Goal: Task Accomplishment & Management: Use online tool/utility

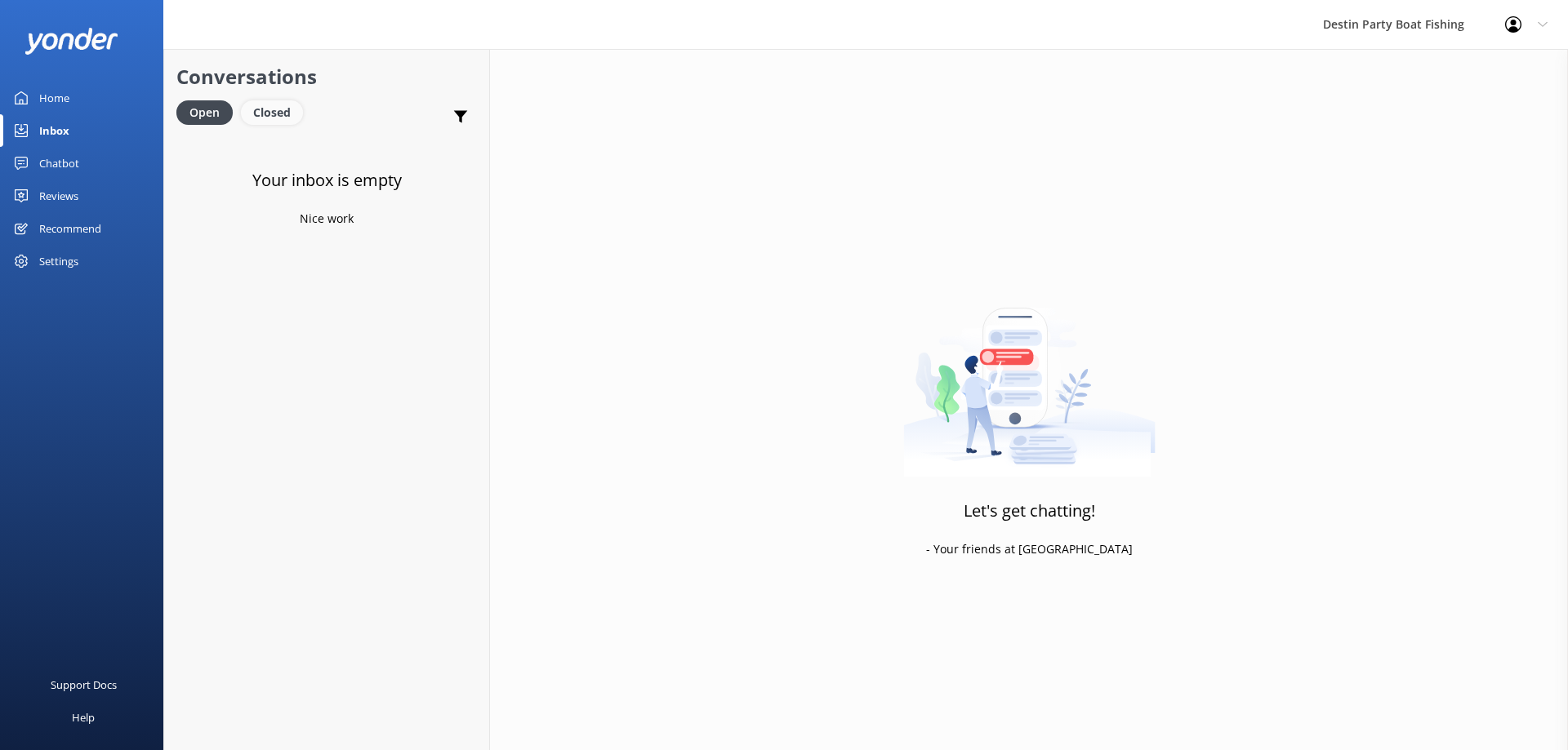
click at [258, 107] on div "Closed" at bounding box center [272, 112] width 62 height 24
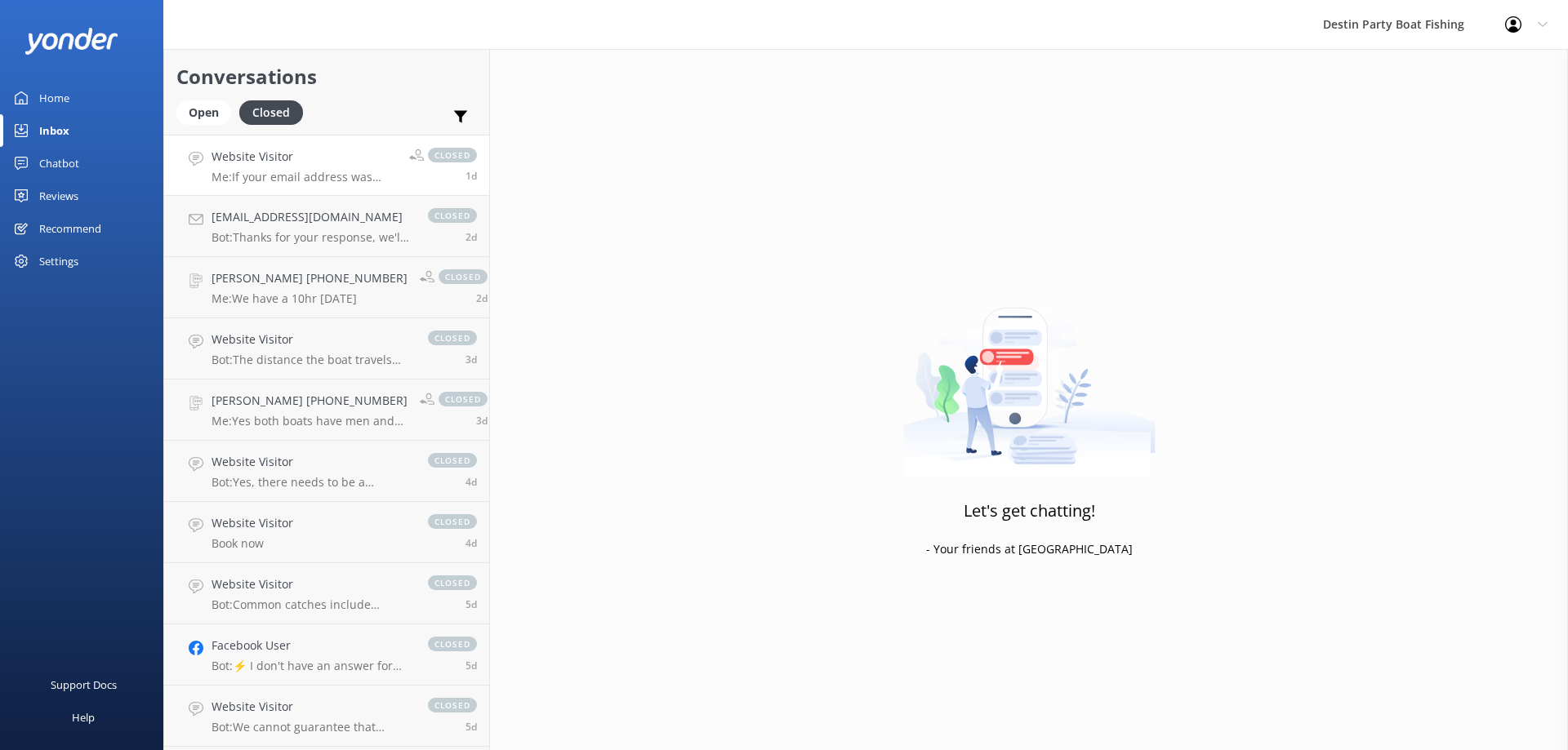
click at [281, 171] on p "Me: If your email address was typed in correctly, the confirmation was emailed …" at bounding box center [303, 177] width 185 height 14
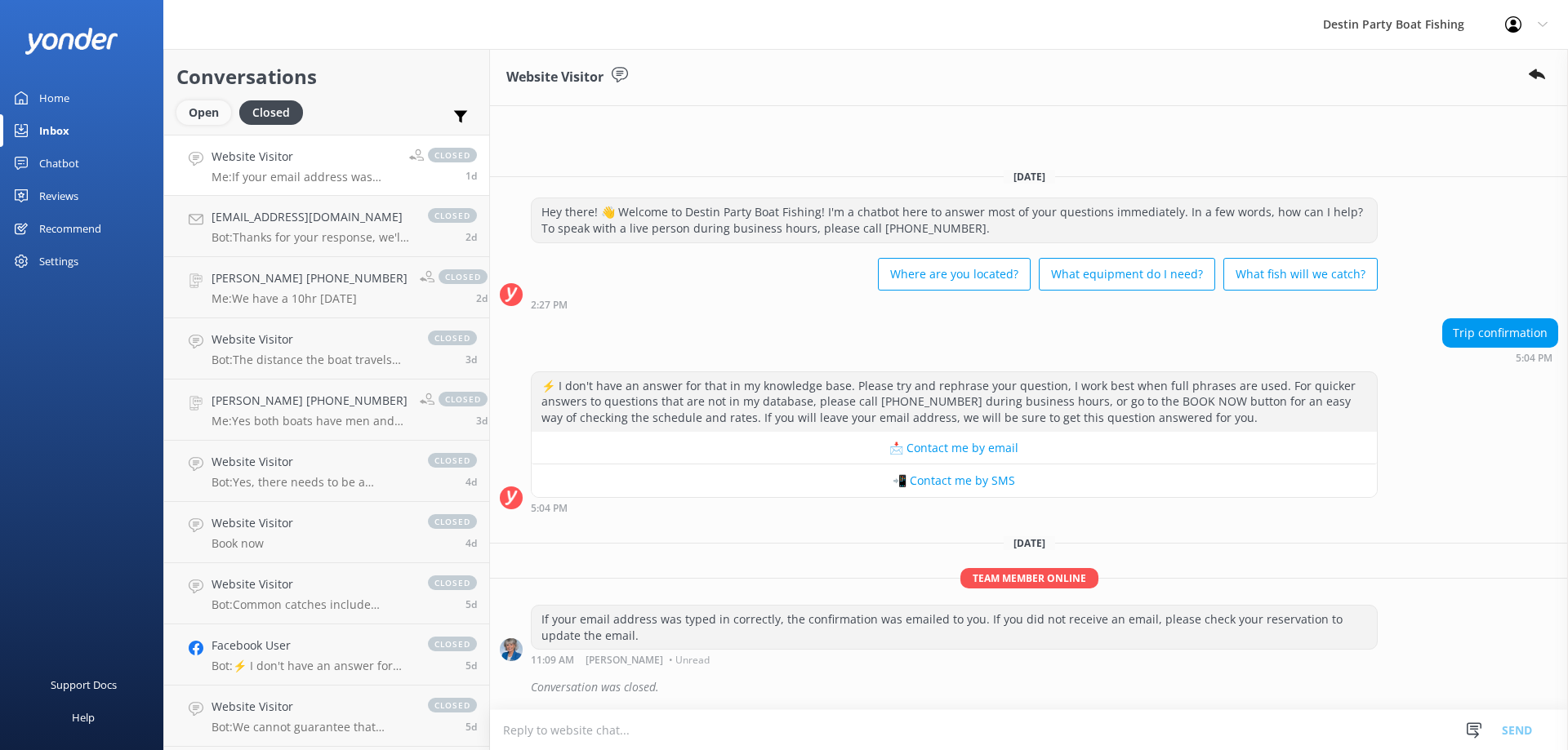
click at [208, 106] on div "Open" at bounding box center [203, 112] width 55 height 24
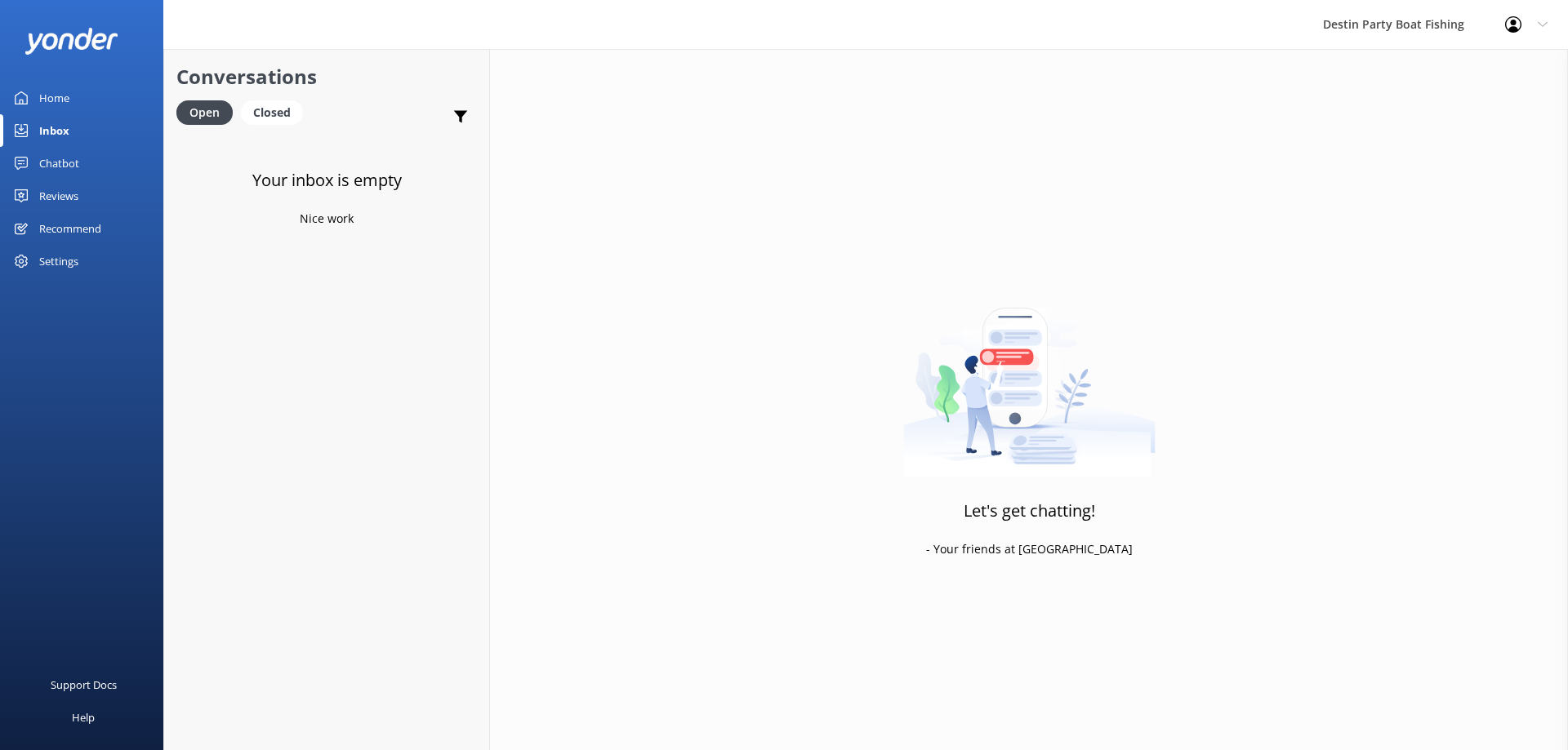
click at [62, 106] on div "Home" at bounding box center [53, 97] width 30 height 32
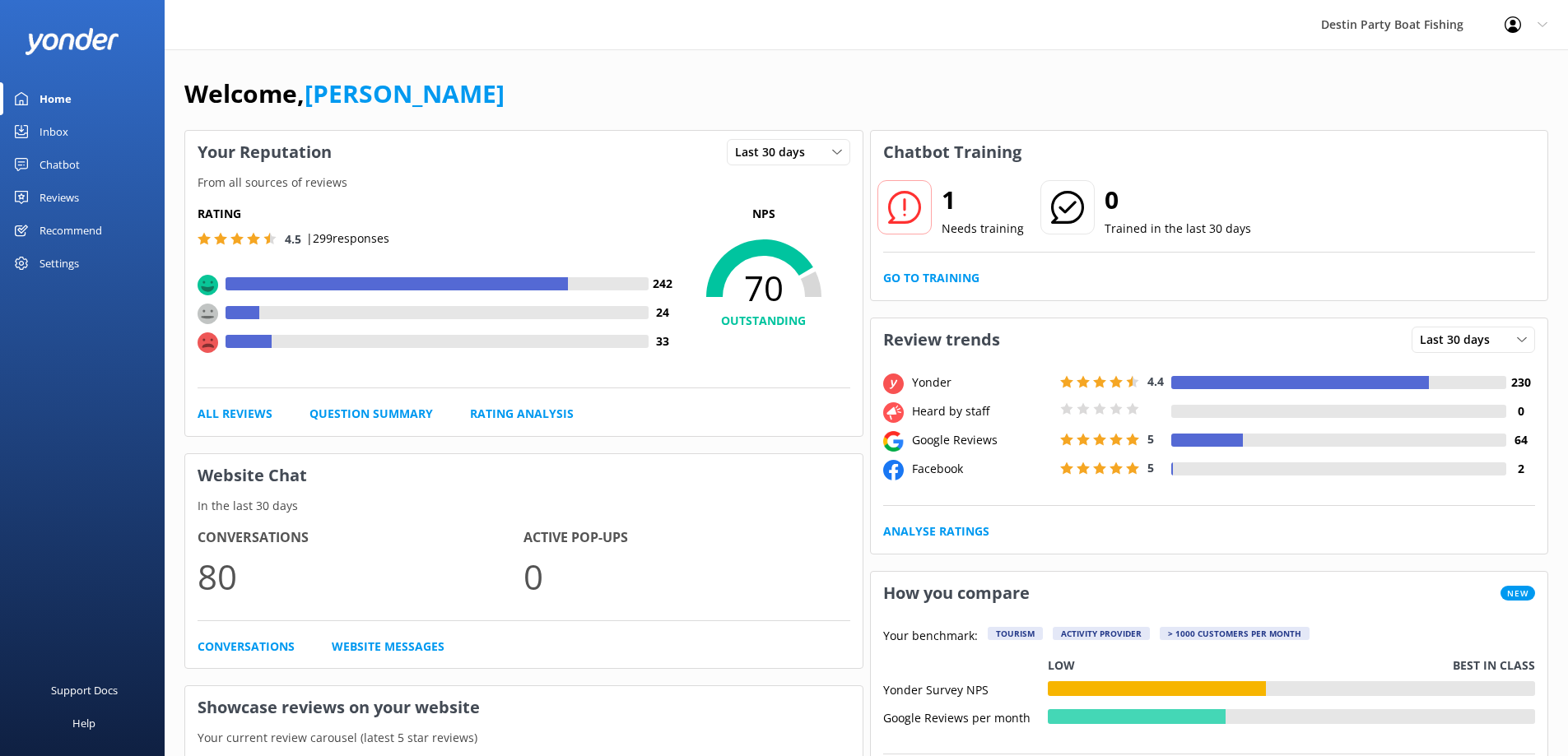
click at [926, 255] on div "1 Needs training 0 Trained in the last 30 days Go to Training" at bounding box center [1209, 237] width 678 height 126
click at [926, 266] on div "1 Needs training 0 Trained in the last 30 days Go to Training" at bounding box center [1209, 237] width 678 height 126
click at [928, 279] on link "Go to Training" at bounding box center [932, 278] width 96 height 18
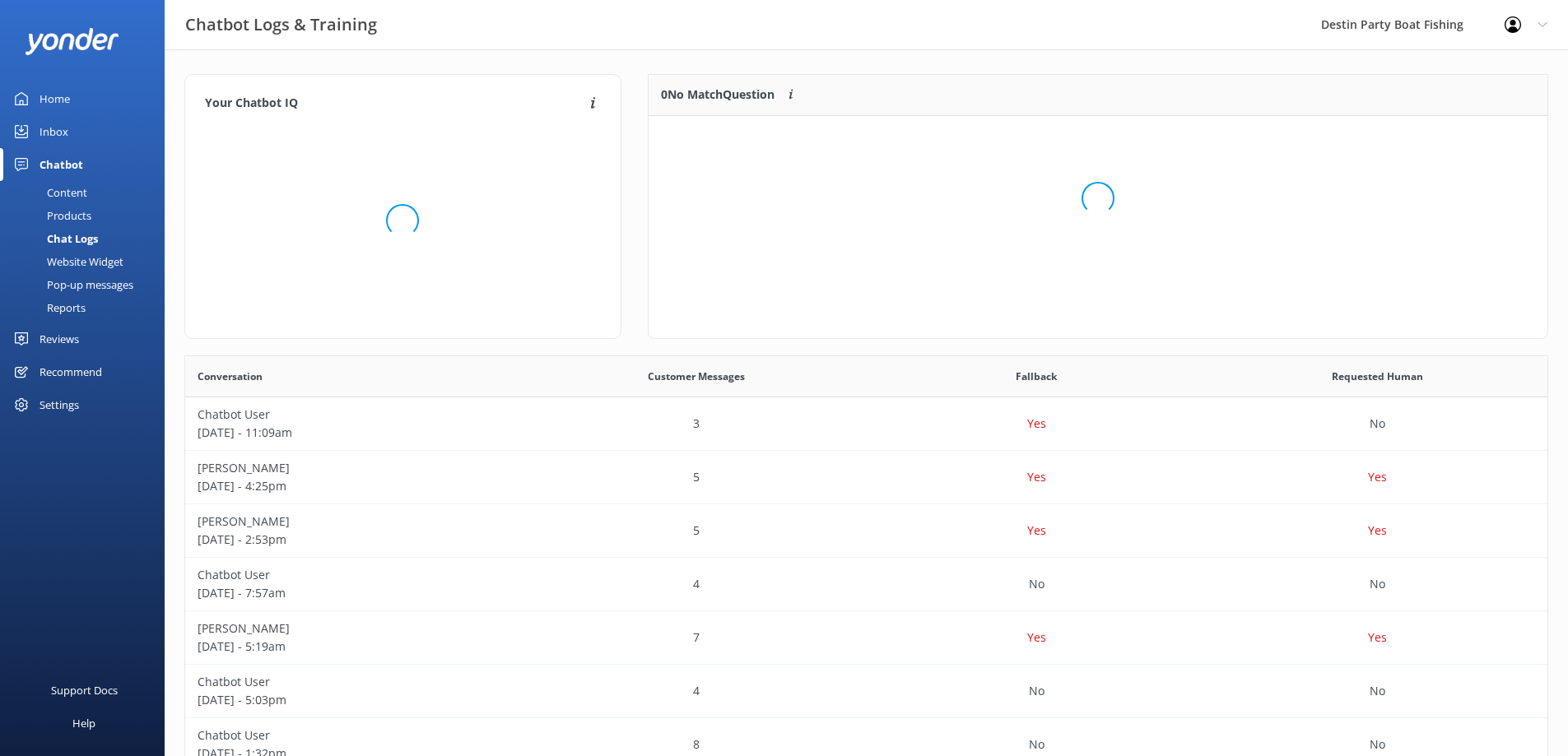
scroll to position [71, 886]
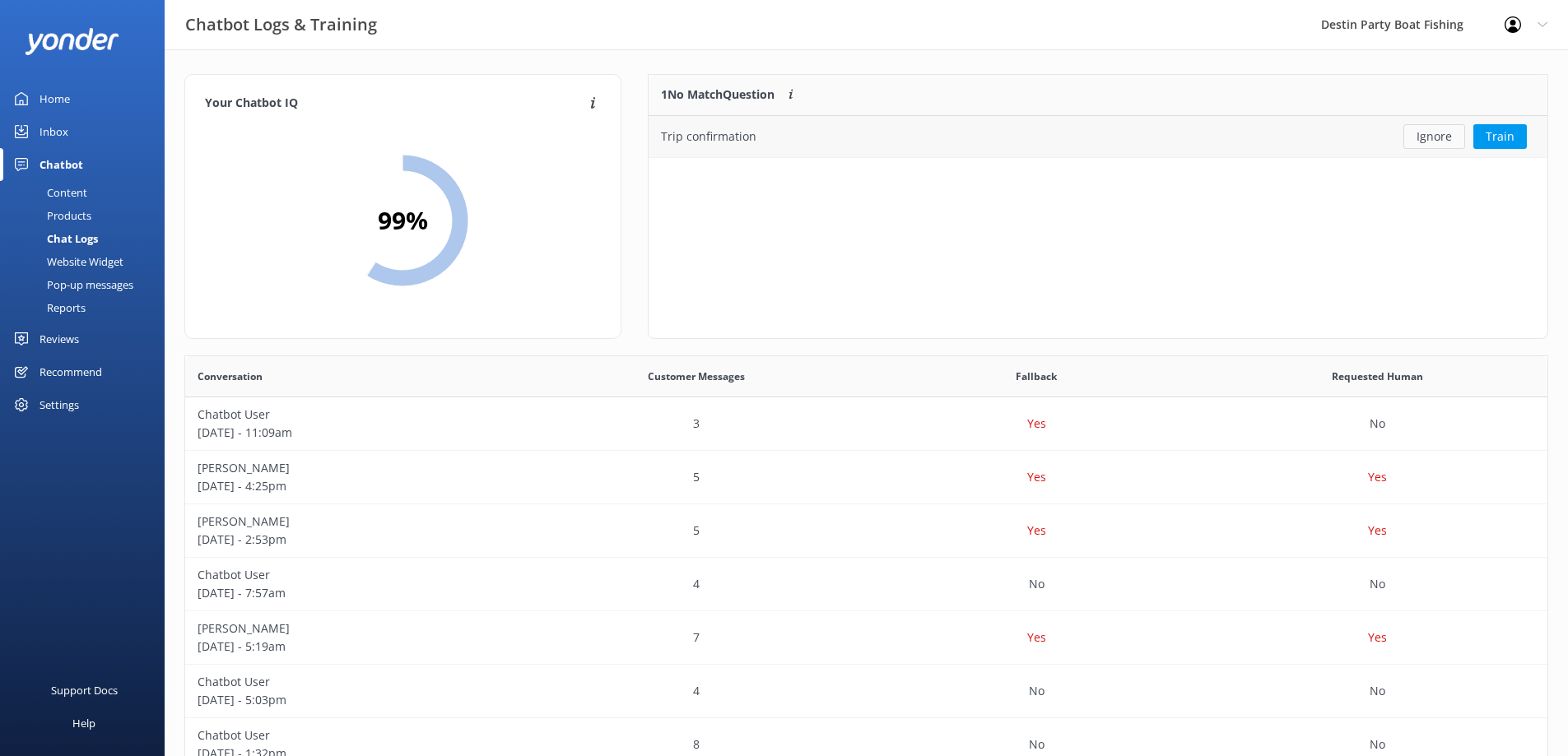
click at [1429, 128] on button "Ignore" at bounding box center [1435, 136] width 62 height 25
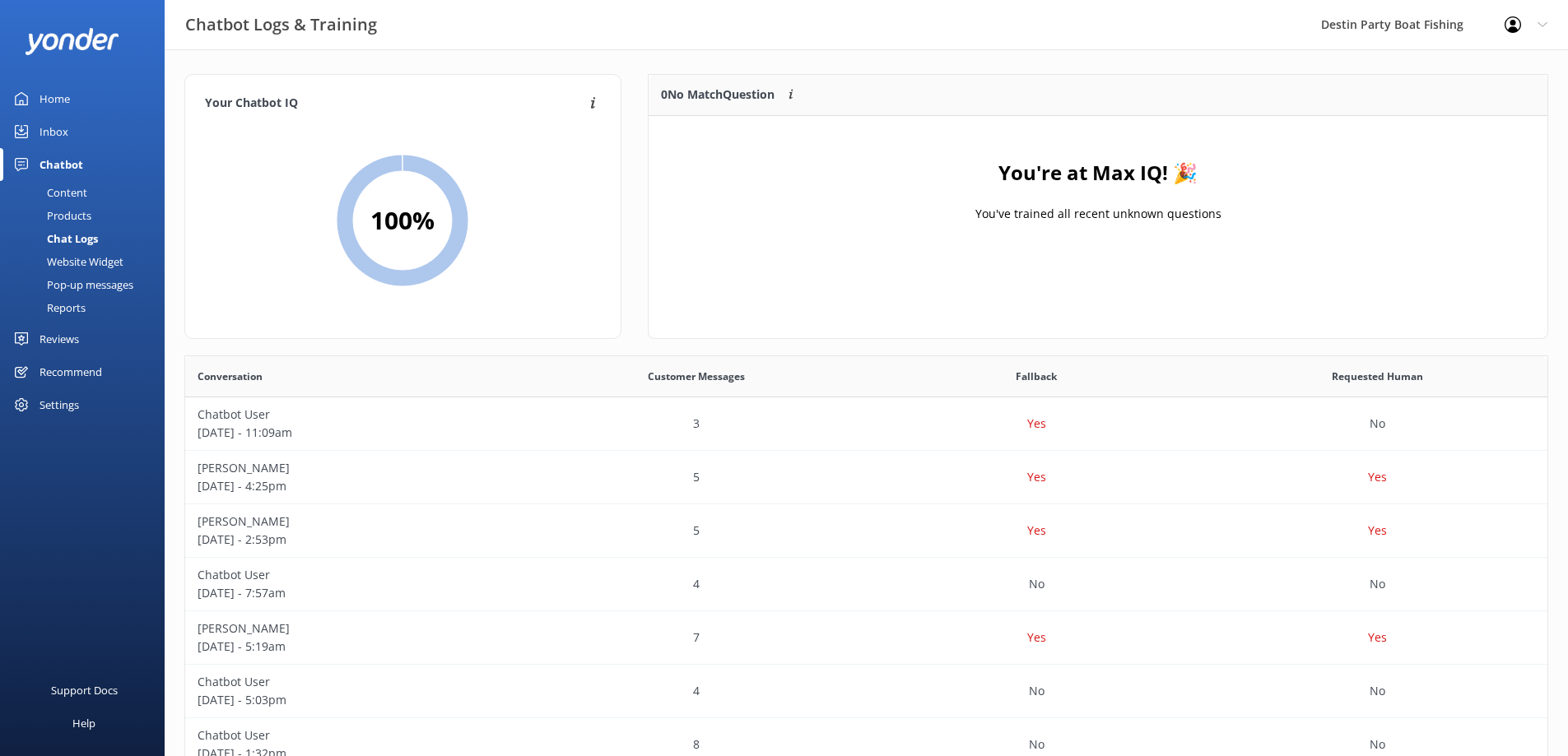
click at [41, 93] on div "Home" at bounding box center [54, 98] width 30 height 33
